Goal: Transaction & Acquisition: Purchase product/service

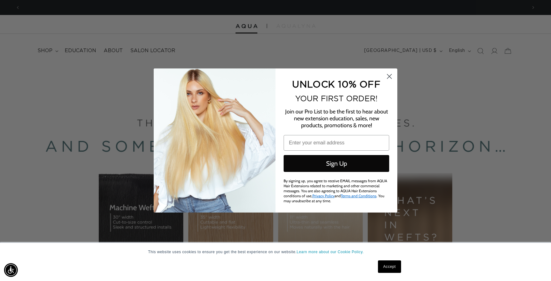
scroll to position [0, 1013]
click at [387, 77] on circle "Close dialog" at bounding box center [389, 76] width 10 height 10
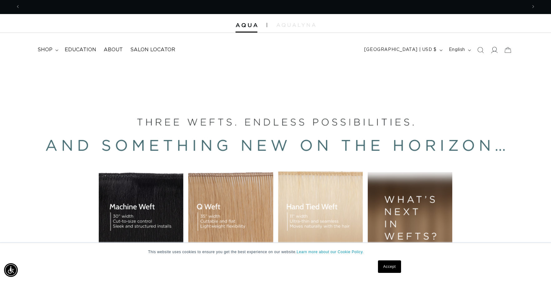
scroll to position [0, 0]
click at [496, 49] on icon at bounding box center [493, 50] width 7 height 7
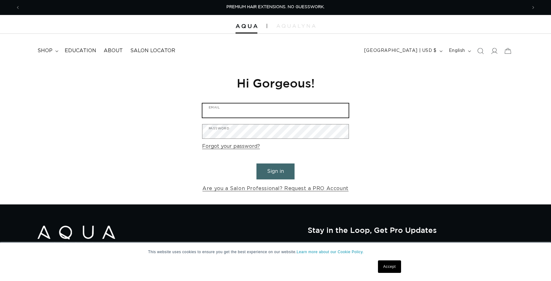
type input "courage_salon@hotmail.com"
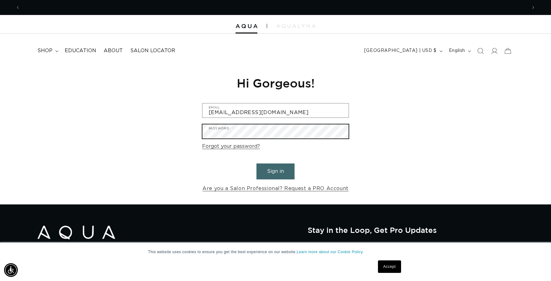
scroll to position [0, 506]
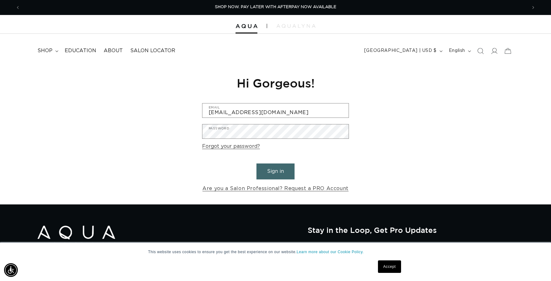
click at [277, 173] on button "Sign in" at bounding box center [275, 171] width 38 height 16
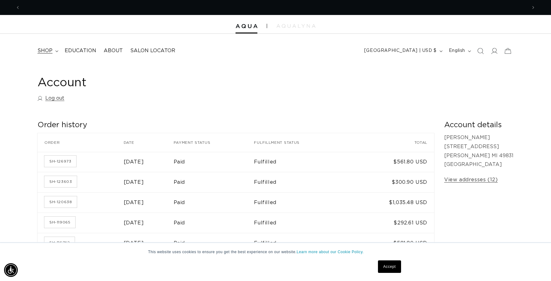
scroll to position [0, 1013]
click at [53, 52] on summary "shop" at bounding box center [47, 51] width 27 height 14
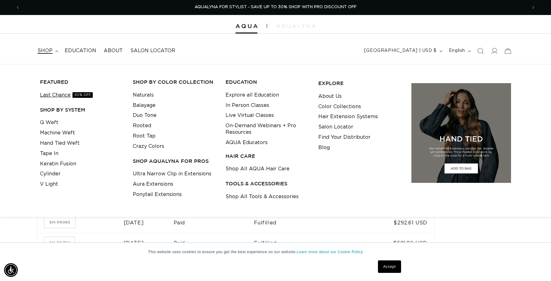
scroll to position [0, 0]
click at [61, 96] on link "Last Chance 30% OFF" at bounding box center [66, 95] width 53 height 10
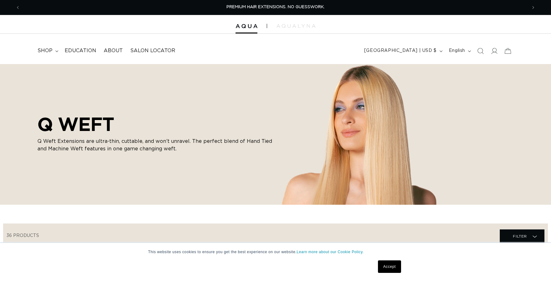
scroll to position [238, 0]
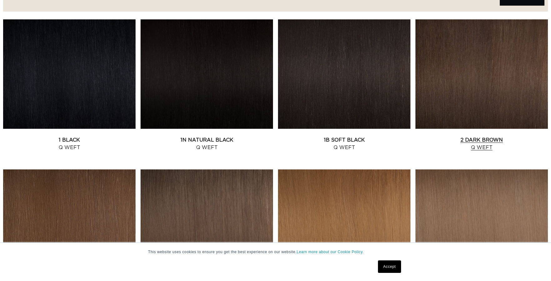
click at [434, 136] on link "2 Dark Brown Q Weft" at bounding box center [481, 143] width 132 height 15
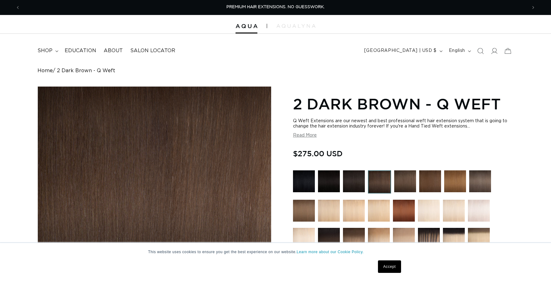
scroll to position [68, 0]
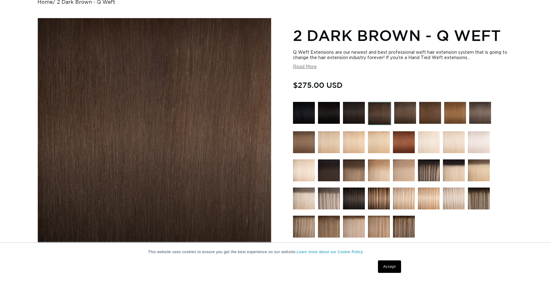
click at [358, 115] on img at bounding box center [354, 113] width 22 height 22
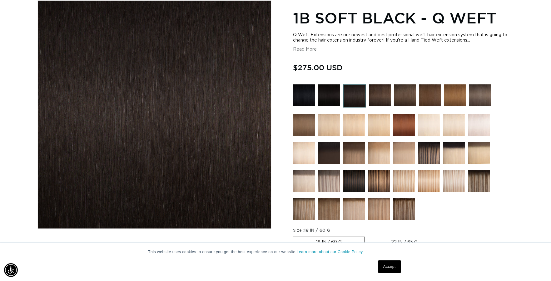
scroll to position [86, 0]
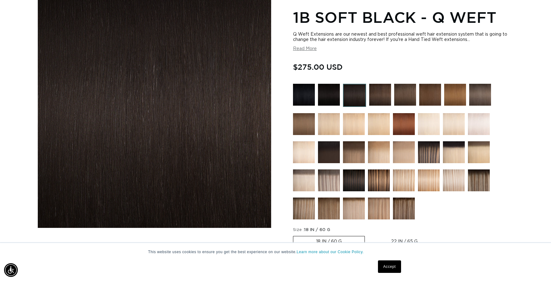
click at [380, 91] on img at bounding box center [380, 95] width 22 height 22
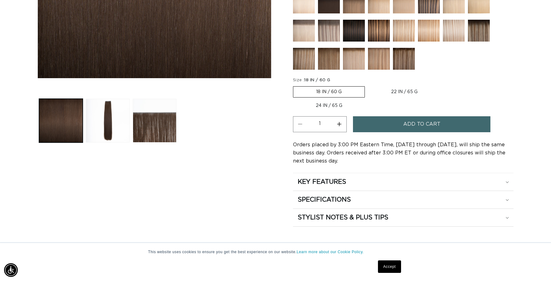
click at [407, 126] on span "Add to cart" at bounding box center [421, 124] width 37 height 16
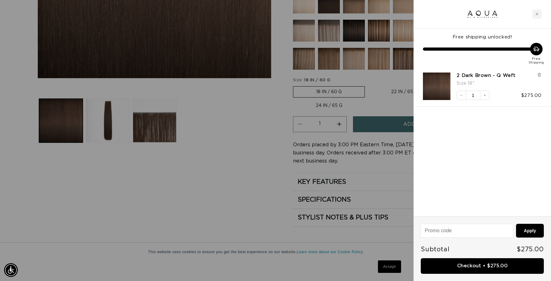
scroll to position [0, 1013]
click at [497, 263] on link "Checkout • $275.00" at bounding box center [481, 266] width 123 height 16
